Goal: Information Seeking & Learning: Learn about a topic

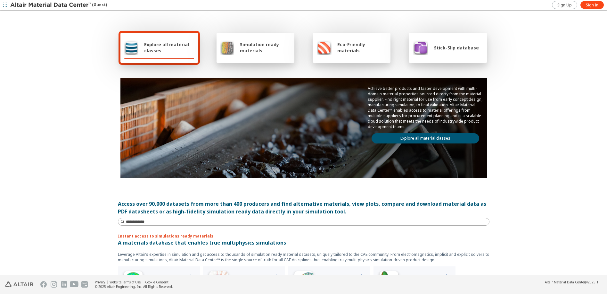
click at [173, 50] on span "Explore all material classes" at bounding box center [169, 47] width 50 height 12
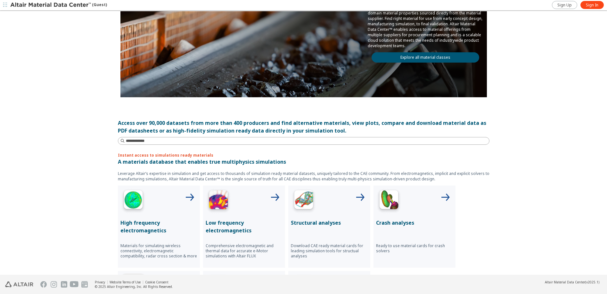
scroll to position [96, 0]
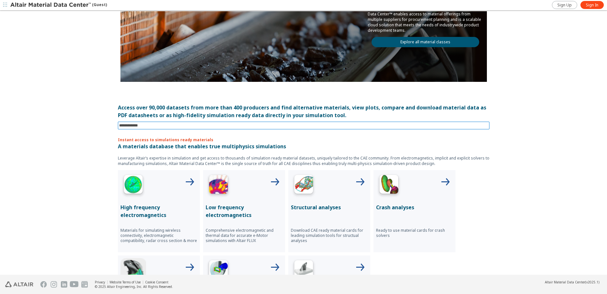
click at [146, 126] on input at bounding box center [304, 125] width 371 height 7
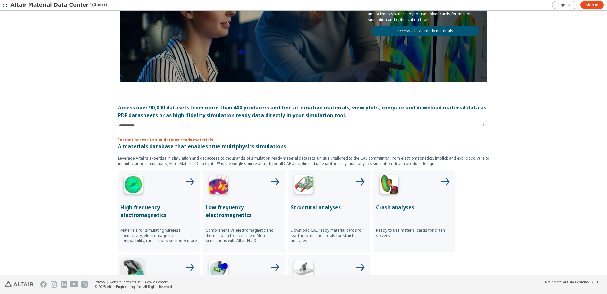
type input "**********"
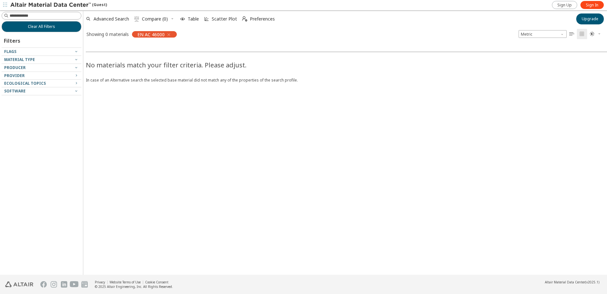
click at [153, 35] on span "EN AC 46000" at bounding box center [151, 34] width 27 height 6
click at [152, 35] on span "EN AC 46000" at bounding box center [151, 34] width 27 height 6
click at [76, 52] on icon "button" at bounding box center [76, 51] width 5 height 5
click at [77, 59] on icon "button" at bounding box center [76, 58] width 5 height 5
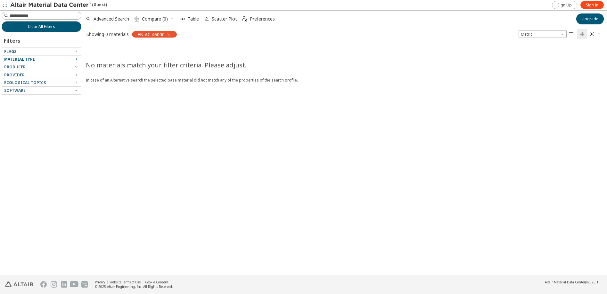
click at [76, 60] on icon "button" at bounding box center [76, 58] width 5 height 5
click at [136, 134] on div "No materials match your filter criteria. Please adjust. In case of an Alternati…" at bounding box center [386, 158] width 607 height 234
click at [170, 35] on icon "button" at bounding box center [168, 34] width 5 height 5
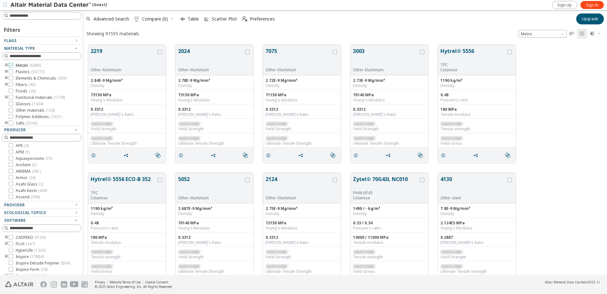
click at [11, 65] on icon at bounding box center [11, 65] width 4 height 4
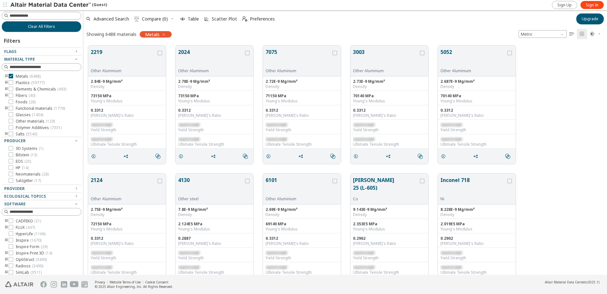
click at [6, 96] on icon "toogle group" at bounding box center [6, 95] width 4 height 5
click at [18, 121] on div at bounding box center [20, 121] width 4 height 4
click at [20, 121] on icon at bounding box center [20, 121] width 4 height 4
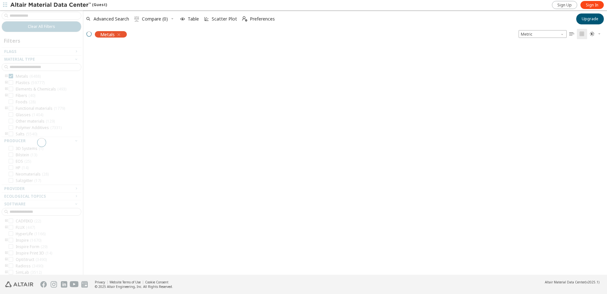
click at [6, 83] on div at bounding box center [41, 142] width 83 height 264
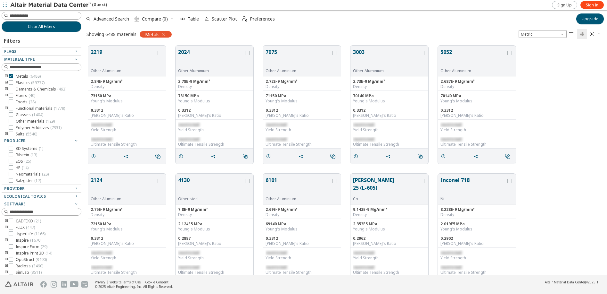
click at [6, 83] on icon "toogle group" at bounding box center [6, 82] width 4 height 5
click at [5, 75] on icon "toogle group" at bounding box center [6, 76] width 4 height 5
click at [20, 81] on icon at bounding box center [20, 82] width 4 height 4
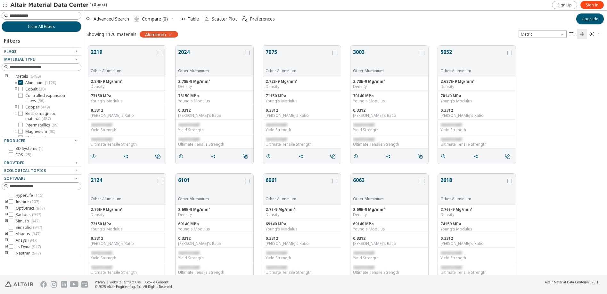
click at [17, 83] on icon "toogle group" at bounding box center [16, 82] width 4 height 5
